Goal: Information Seeking & Learning: Learn about a topic

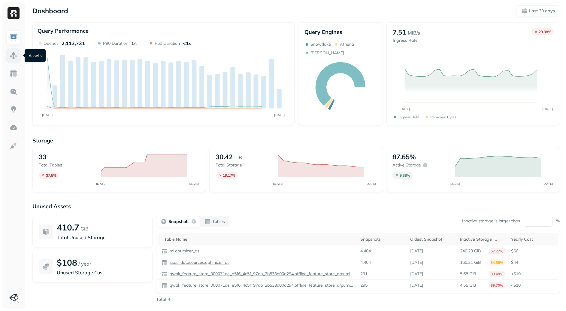
click at [13, 56] on img at bounding box center [14, 56] width 8 height 8
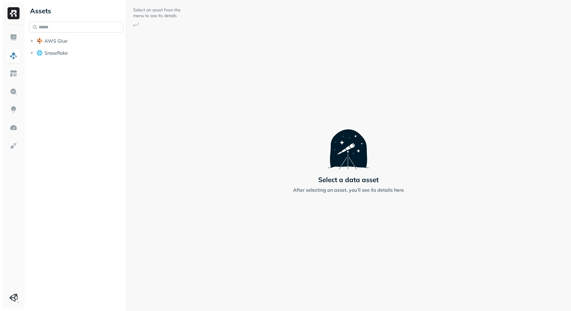
click at [58, 27] on input "text" at bounding box center [76, 27] width 94 height 11
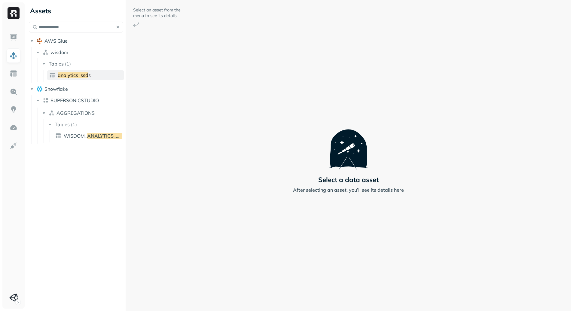
type input "**********"
click at [72, 73] on span "analytics_ssd" at bounding box center [73, 75] width 31 height 6
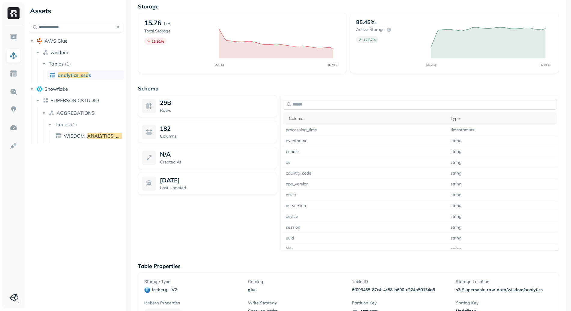
scroll to position [482, 0]
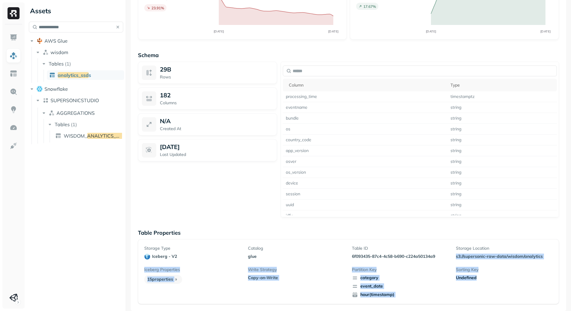
drag, startPoint x: 452, startPoint y: 258, endPoint x: 476, endPoint y: 291, distance: 41.3
click at [475, 293] on div "Storage Type iceberg - v2 Catalog glue Table ID 6f093435-87c4-4c58-b690-c224a50…" at bounding box center [348, 271] width 408 height 52
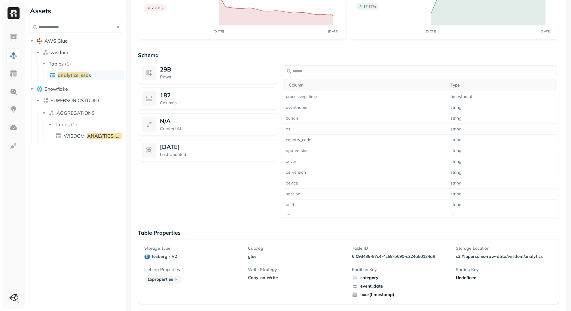
click at [478, 286] on div "Sorting Key Undefined" at bounding box center [504, 282] width 97 height 31
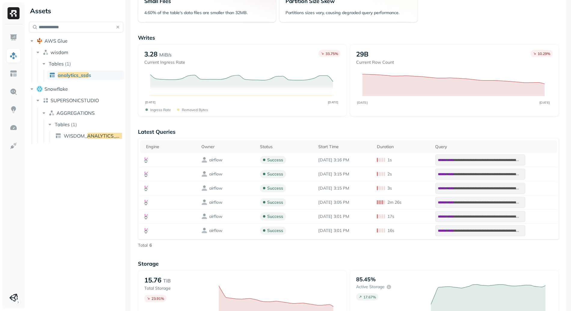
scroll to position [0, 0]
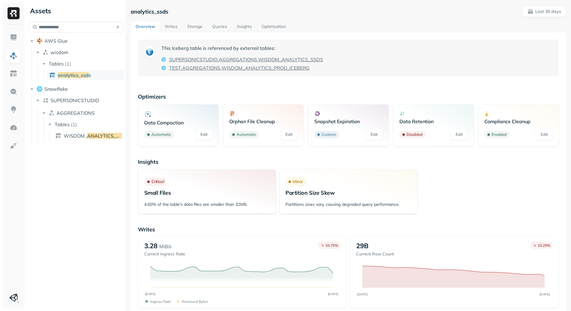
click at [163, 22] on link "Writes" at bounding box center [171, 27] width 23 height 11
click at [193, 26] on link "Storage" at bounding box center [194, 27] width 25 height 11
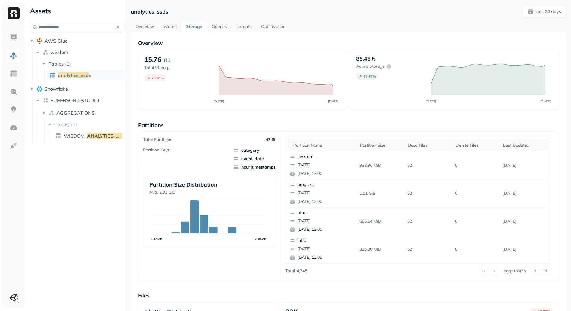
click at [274, 25] on link "Optimization" at bounding box center [273, 27] width 34 height 11
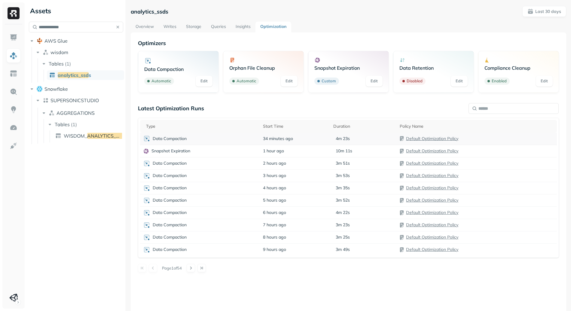
click at [206, 139] on div "Data Compaction" at bounding box center [200, 138] width 114 height 7
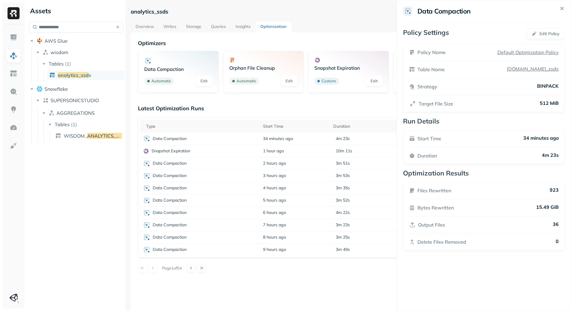
click at [203, 26] on link "Storage" at bounding box center [193, 27] width 25 height 11
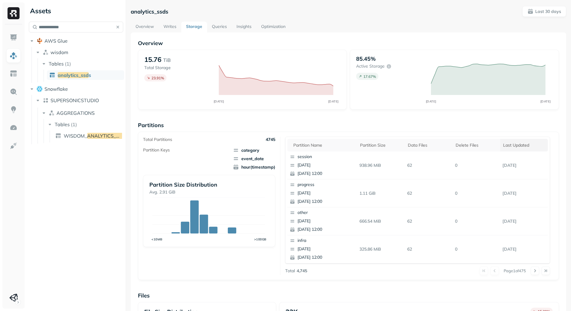
click at [511, 146] on div "Last updated" at bounding box center [524, 145] width 42 height 6
click at [514, 147] on div "Last updated" at bounding box center [524, 144] width 42 height 7
click at [532, 268] on button at bounding box center [534, 270] width 8 height 8
